Goal: Information Seeking & Learning: Learn about a topic

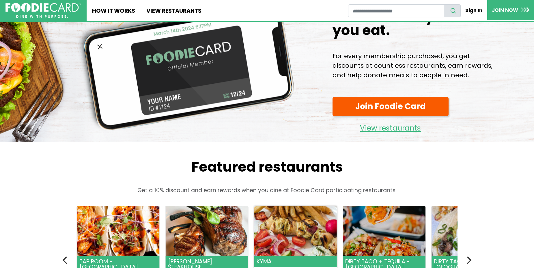
scroll to position [116, 0]
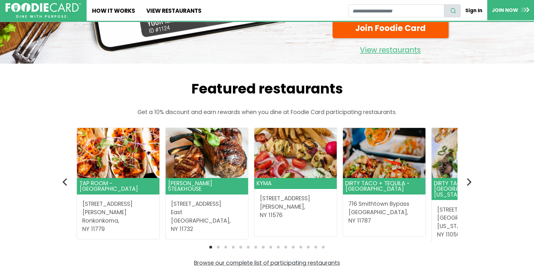
click at [471, 182] on icon "Next" at bounding box center [469, 182] width 5 height 8
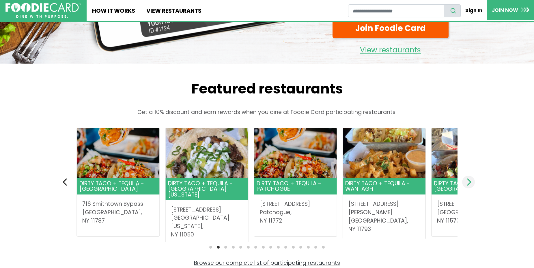
click at [471, 182] on icon "Next" at bounding box center [469, 182] width 5 height 8
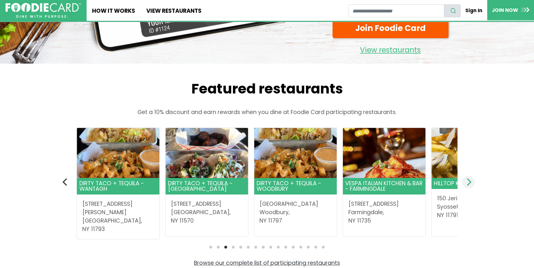
click at [471, 182] on icon "Next" at bounding box center [469, 182] width 5 height 8
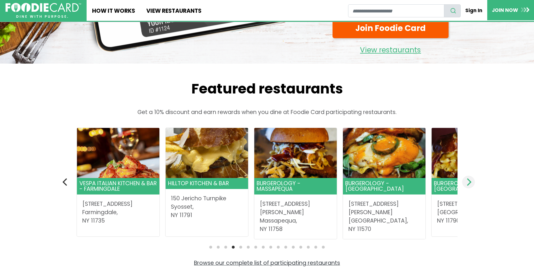
click at [471, 182] on icon "Next" at bounding box center [469, 182] width 5 height 8
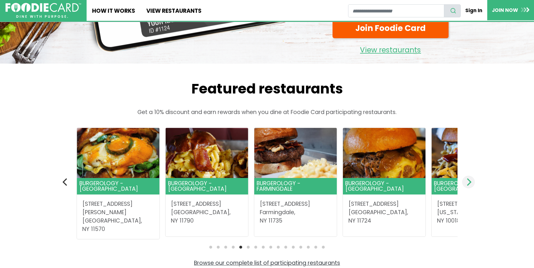
click at [471, 182] on icon "Next" at bounding box center [469, 182] width 5 height 8
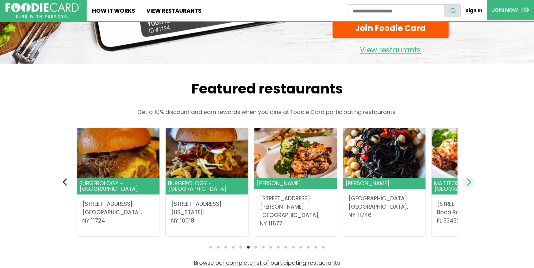
click at [471, 182] on icon "Next" at bounding box center [469, 182] width 5 height 8
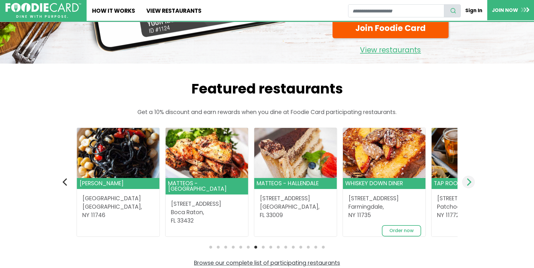
click at [471, 182] on icon "Next" at bounding box center [469, 182] width 5 height 8
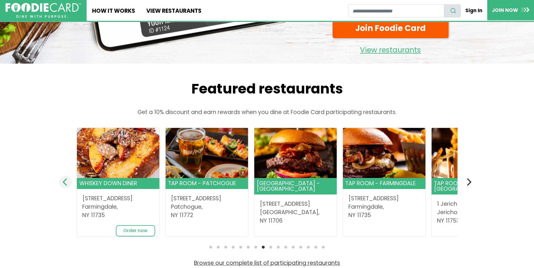
click at [66, 181] on icon "Previous" at bounding box center [66, 182] width 8 height 8
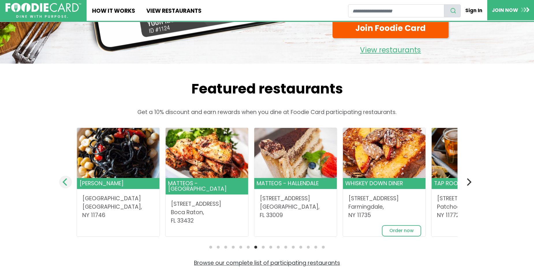
click at [66, 181] on icon "Previous" at bounding box center [66, 182] width 8 height 8
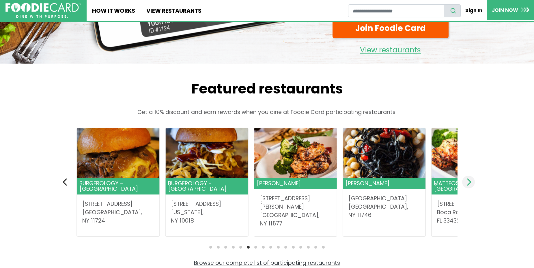
click at [468, 183] on icon "Next" at bounding box center [469, 182] width 8 height 8
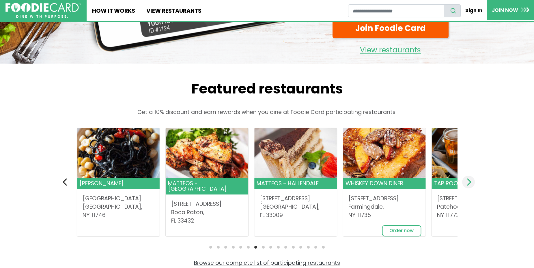
click at [468, 183] on icon "Next" at bounding box center [469, 182] width 8 height 8
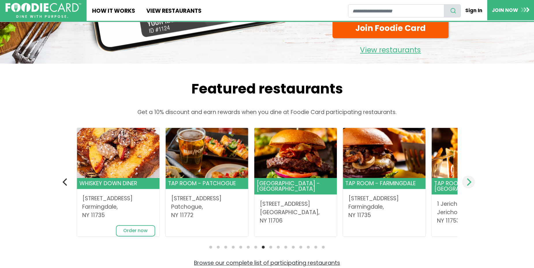
click at [468, 183] on icon "Next" at bounding box center [469, 182] width 8 height 8
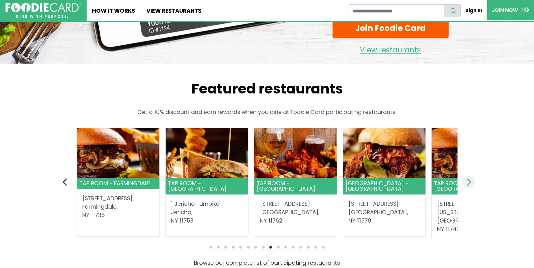
click at [468, 183] on icon "Next" at bounding box center [469, 182] width 8 height 8
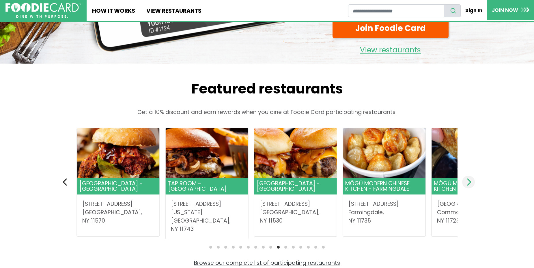
click at [468, 183] on icon "Next" at bounding box center [469, 182] width 8 height 8
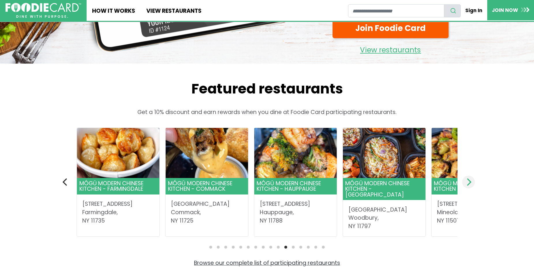
click at [468, 183] on icon "Next" at bounding box center [469, 182] width 8 height 8
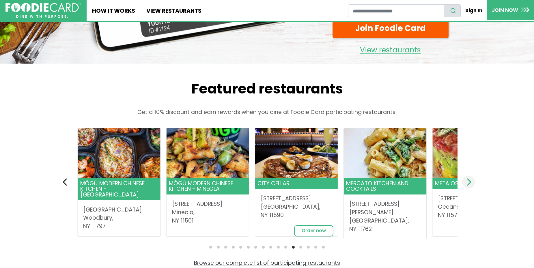
click at [468, 183] on icon "Next" at bounding box center [469, 182] width 8 height 8
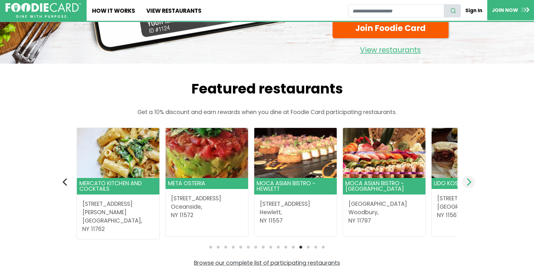
click at [468, 183] on icon "Next" at bounding box center [469, 182] width 8 height 8
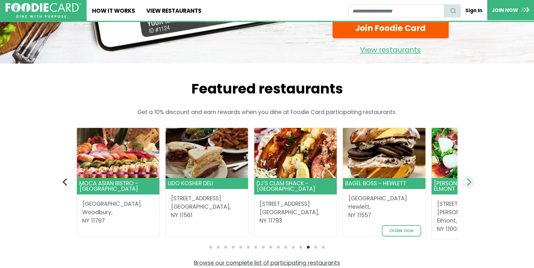
click at [468, 183] on icon "Next" at bounding box center [469, 182] width 8 height 8
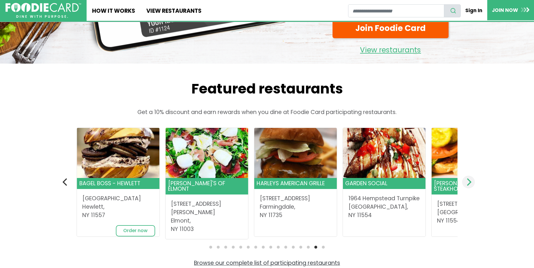
click at [465, 182] on icon "Next" at bounding box center [469, 182] width 8 height 8
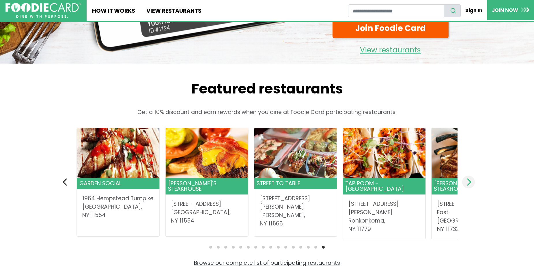
click at [471, 183] on icon "Next" at bounding box center [469, 182] width 5 height 8
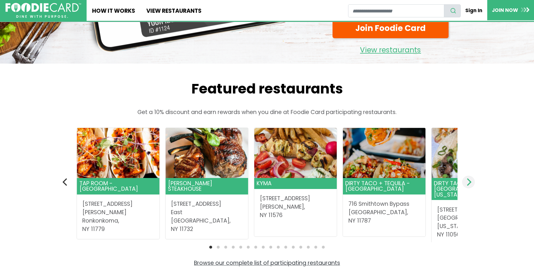
click at [471, 183] on icon "Next" at bounding box center [469, 182] width 5 height 8
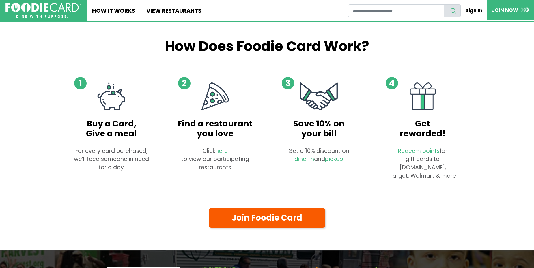
scroll to position [376, 0]
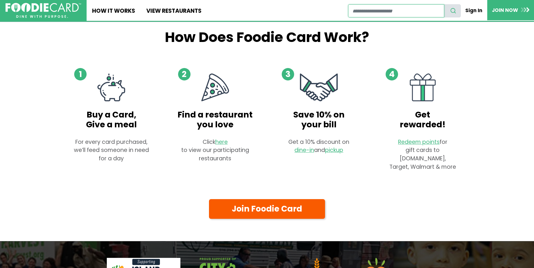
click at [362, 10] on input "restaurant search" at bounding box center [396, 10] width 96 height 13
type input "********"
click at [444, 4] on button "search" at bounding box center [452, 10] width 17 height 13
click at [120, 9] on link "How It Works" at bounding box center [114, 10] width 54 height 21
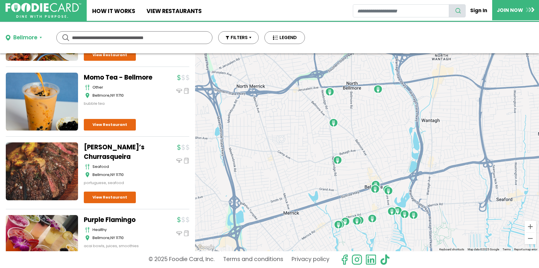
scroll to position [578, 0]
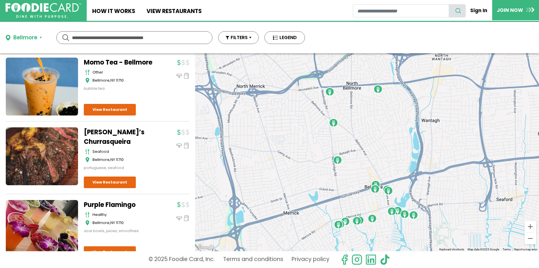
click at [66, 129] on link at bounding box center [42, 156] width 72 height 58
click at [101, 38] on input "text" at bounding box center [134, 37] width 125 height 12
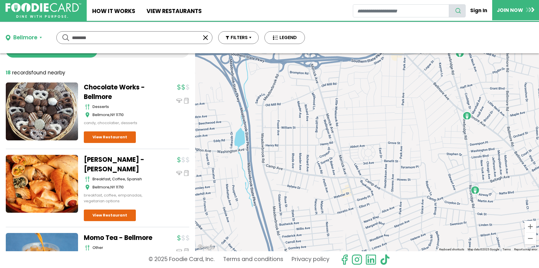
scroll to position [58, 0]
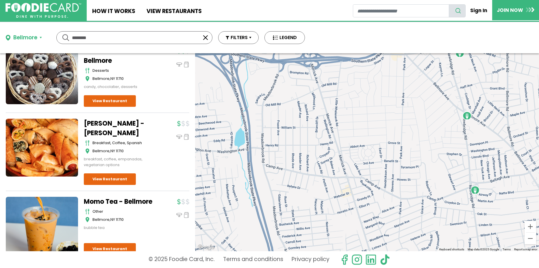
click at [41, 148] on link at bounding box center [42, 147] width 72 height 58
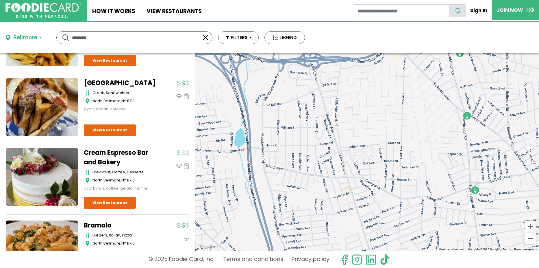
scroll to position [1173, 0]
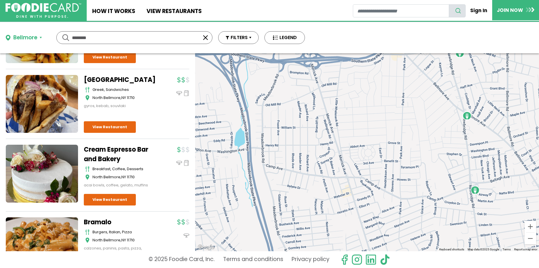
click at [101, 40] on input "********" at bounding box center [134, 37] width 125 height 12
type input "*"
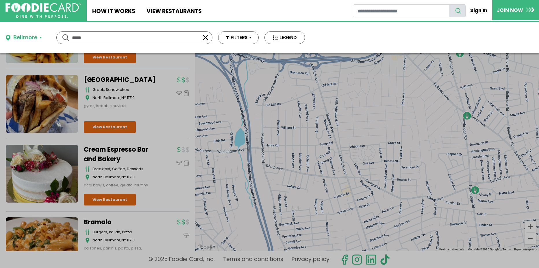
scroll to position [0, 0]
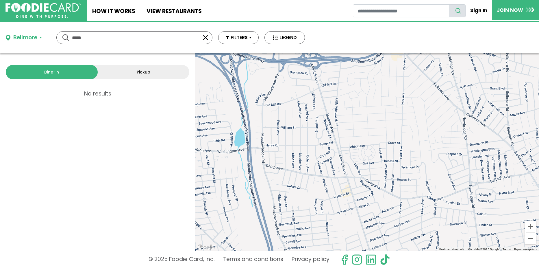
click at [99, 38] on input "*****" at bounding box center [134, 37] width 125 height 12
type input "*"
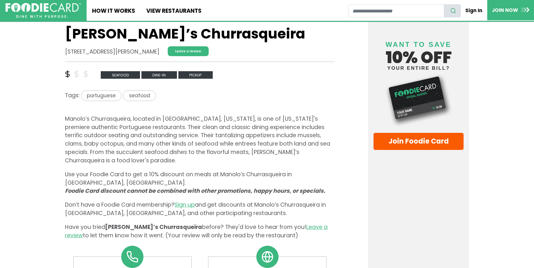
scroll to position [173, 0]
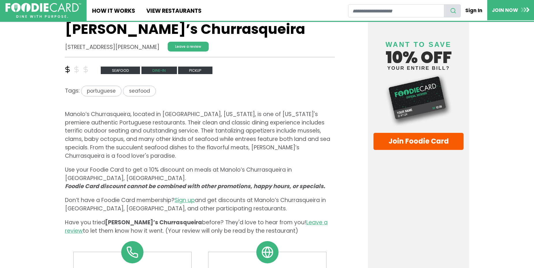
click at [161, 72] on span "Dine-in" at bounding box center [160, 70] width 36 height 8
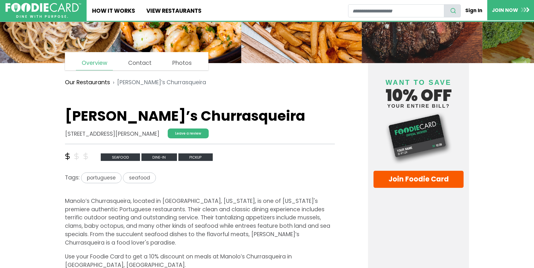
scroll to position [0, 0]
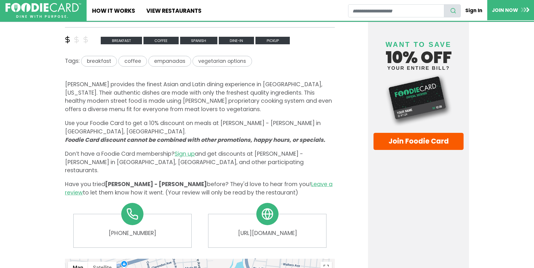
scroll to position [231, 0]
